Goal: Task Accomplishment & Management: Manage account settings

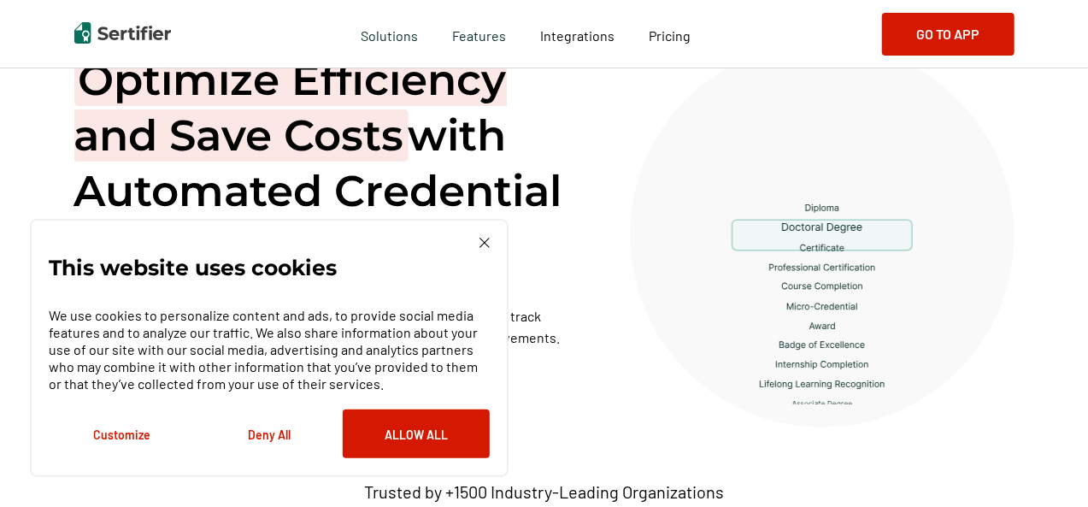
click at [485, 251] on div "This website uses cookies We use cookies to personalize content and ads, to pro…" at bounding box center [269, 348] width 441 height 221
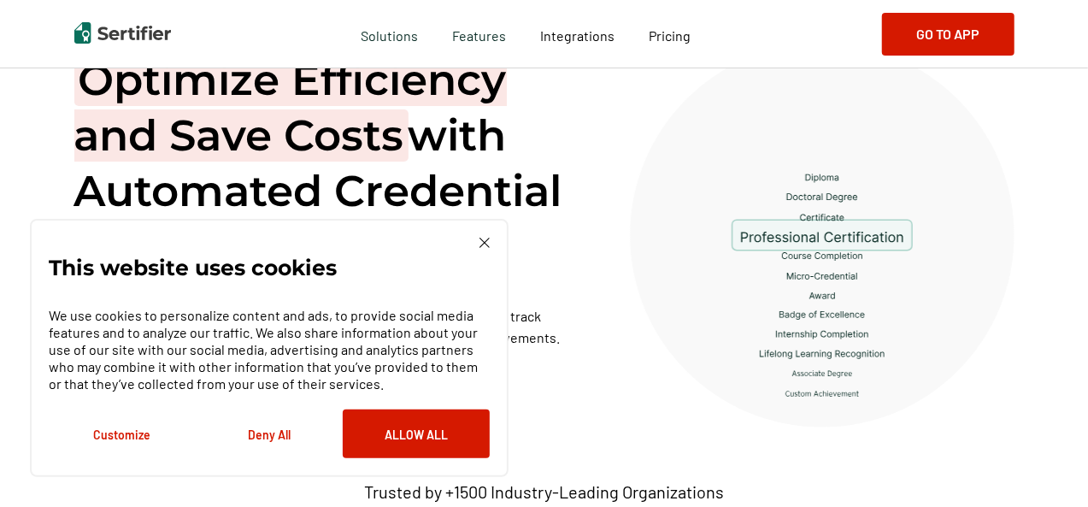
click at [481, 242] on img at bounding box center [485, 243] width 10 height 10
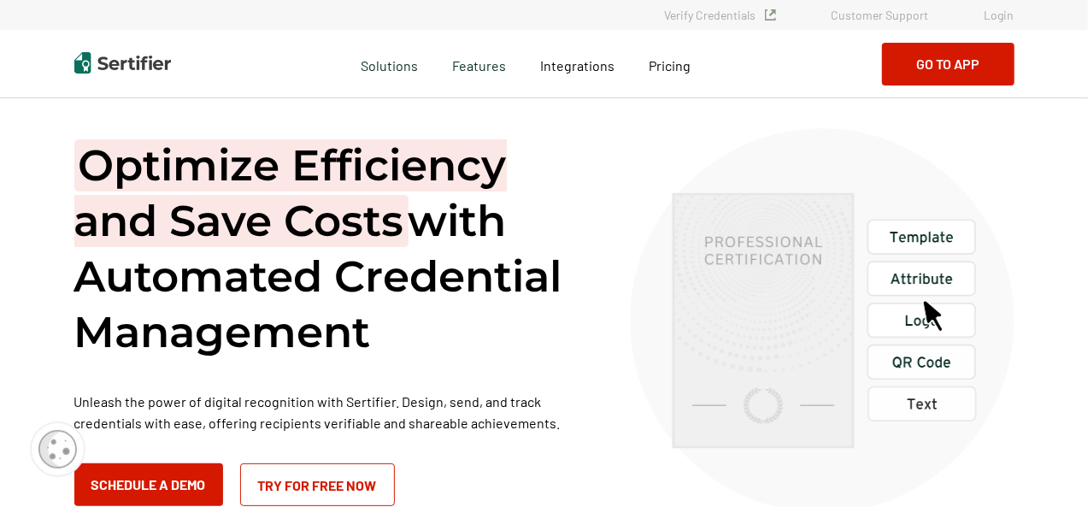
click at [1000, 25] on div "Verify Credentials Customer Support Login" at bounding box center [544, 15] width 1088 height 30
click at [1000, 23] on div "Verify Credentials Customer Support Login" at bounding box center [544, 15] width 1088 height 30
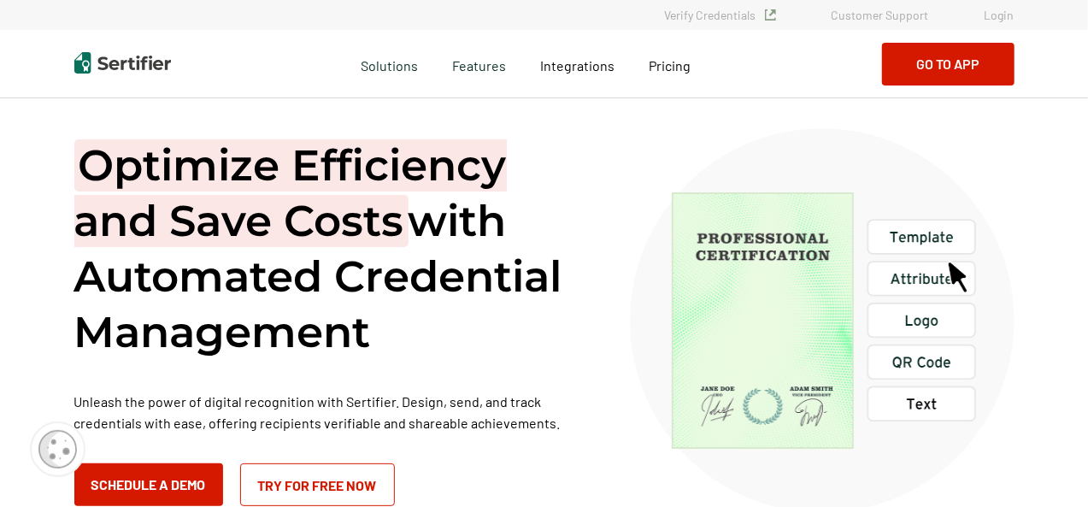
click at [1002, 16] on link "Login" at bounding box center [1000, 15] width 30 height 15
